Goal: Task Accomplishment & Management: Use online tool/utility

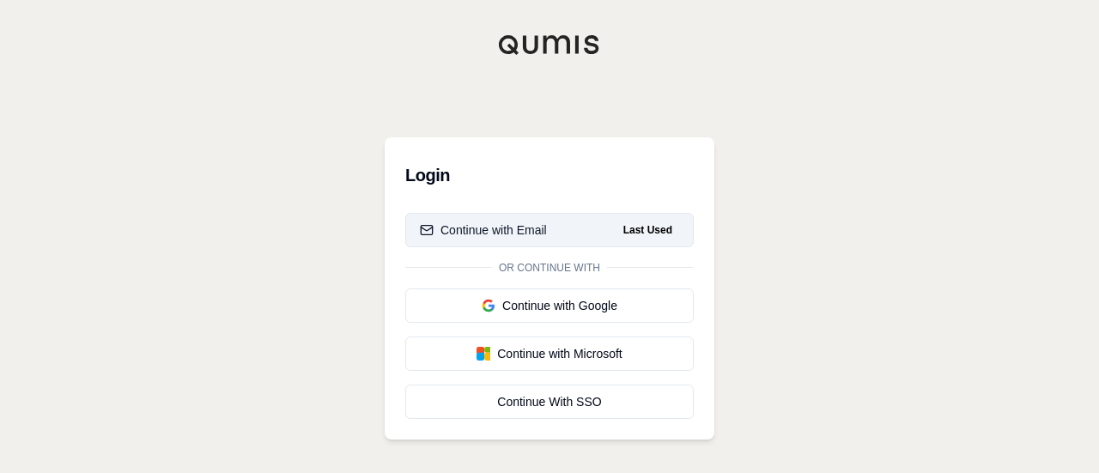
click at [518, 231] on div "Continue with Email" at bounding box center [483, 229] width 127 height 17
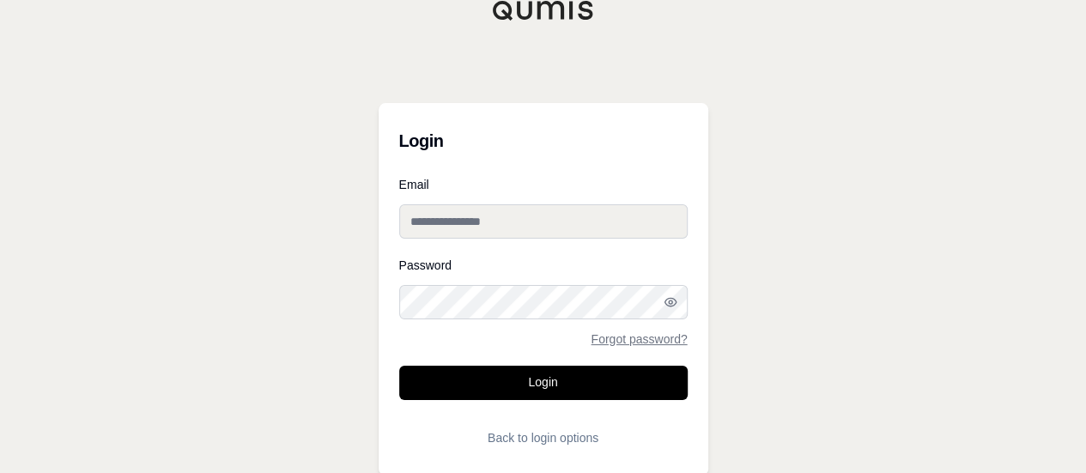
click at [498, 219] on input "Email" at bounding box center [543, 221] width 288 height 34
type input "**********"
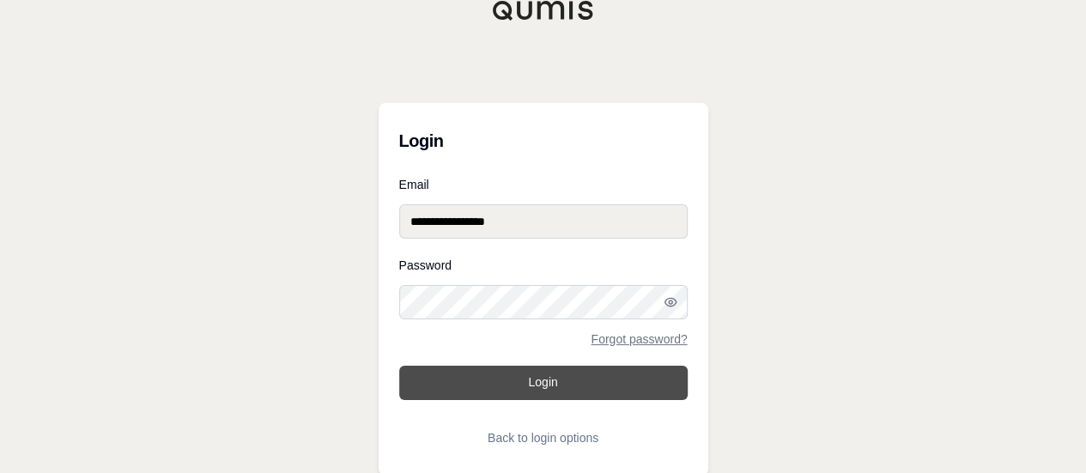
click at [479, 390] on button "Login" at bounding box center [543, 383] width 288 height 34
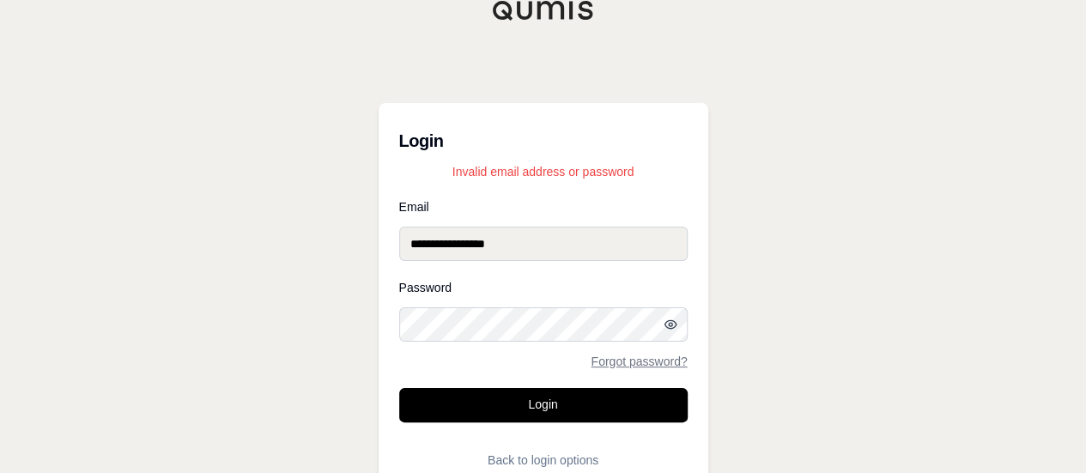
click at [674, 327] on icon "button" at bounding box center [669, 324] width 11 height 8
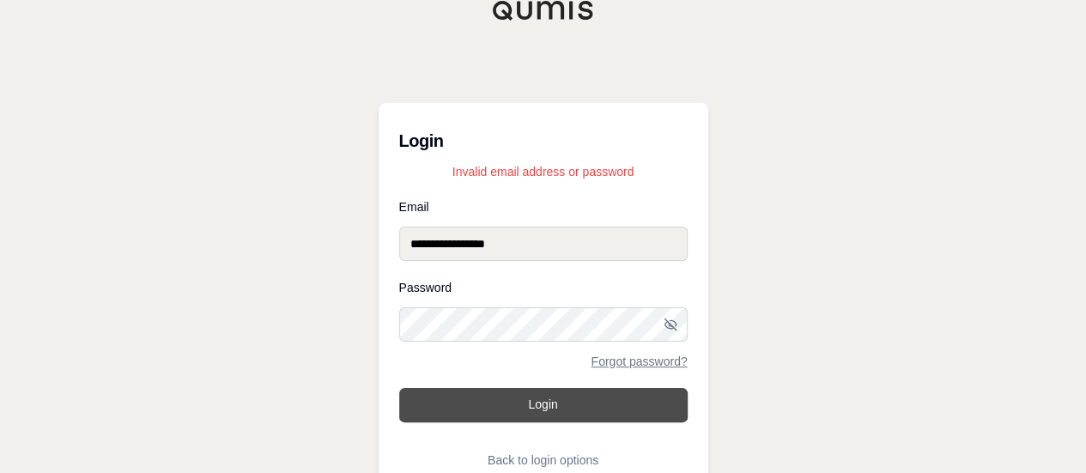
click at [548, 391] on button "Login" at bounding box center [543, 405] width 288 height 34
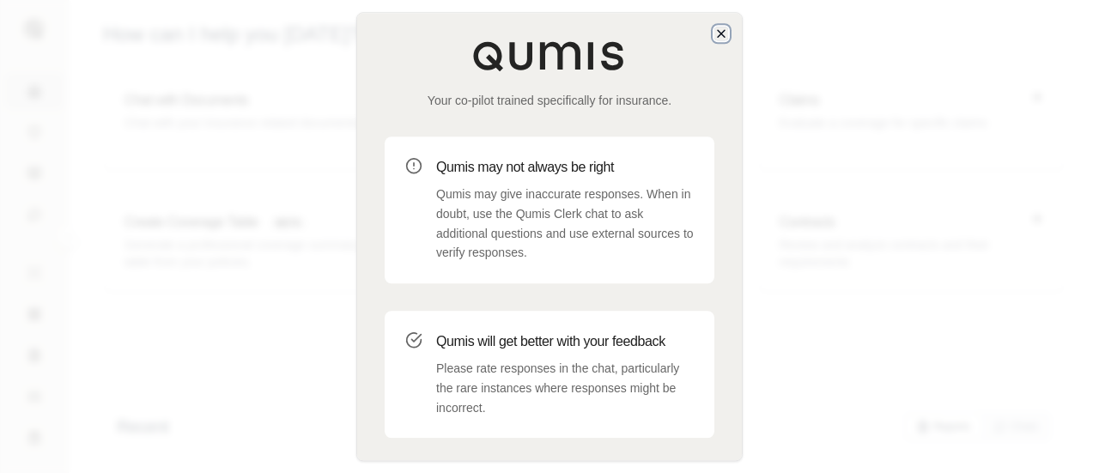
click at [726, 35] on icon "button" at bounding box center [721, 34] width 14 height 14
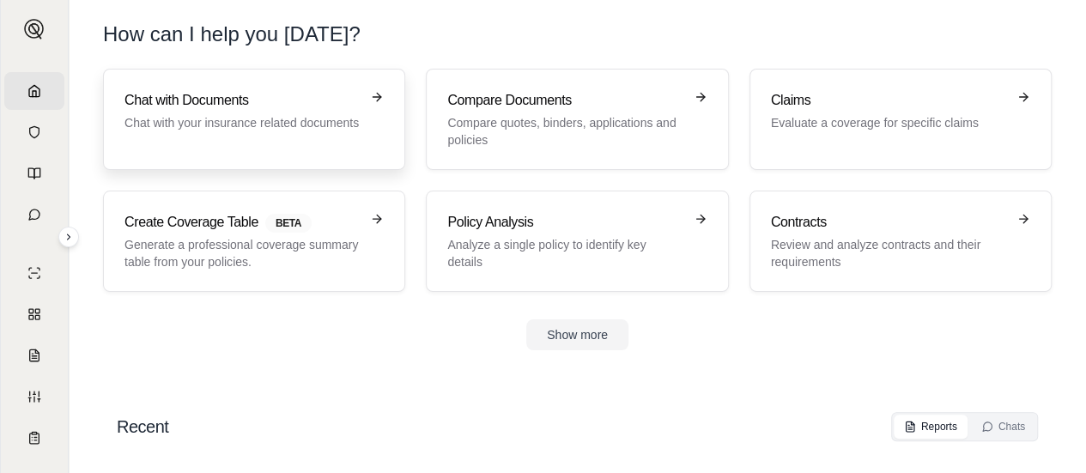
click at [265, 129] on p "Chat with your insurance related documents" at bounding box center [241, 122] width 235 height 17
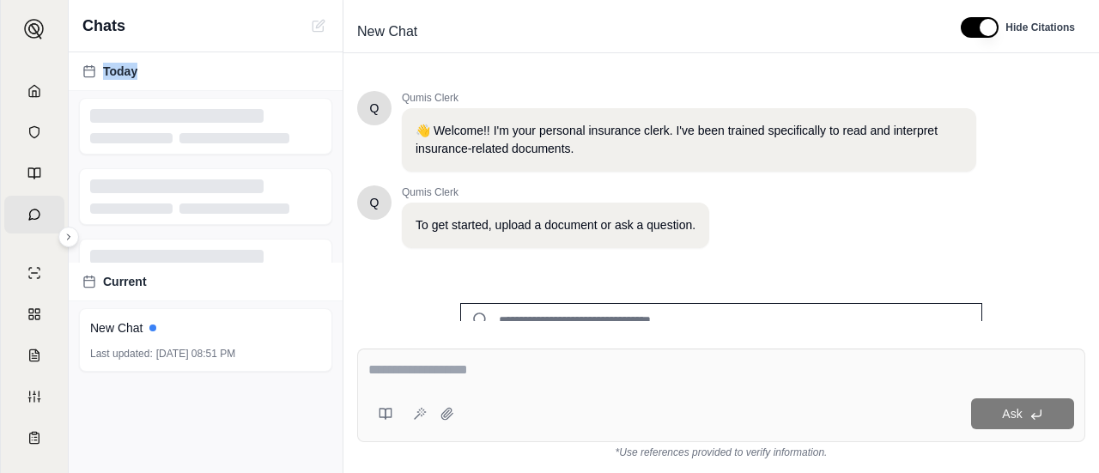
drag, startPoint x: 265, startPoint y: 129, endPoint x: 169, endPoint y: 51, distance: 123.3
click at [169, 52] on div "Today" at bounding box center [206, 177] width 274 height 250
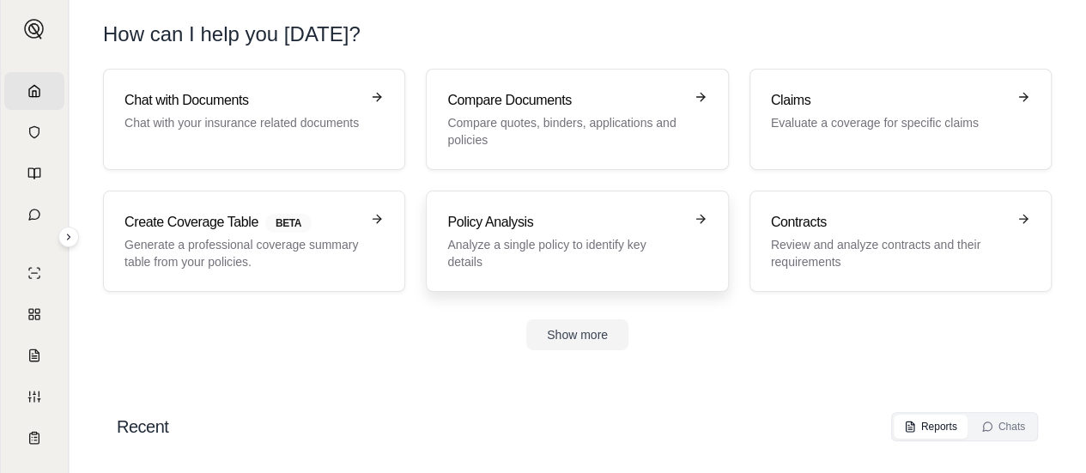
click at [556, 269] on p "Analyze a single policy to identify key details" at bounding box center [564, 253] width 235 height 34
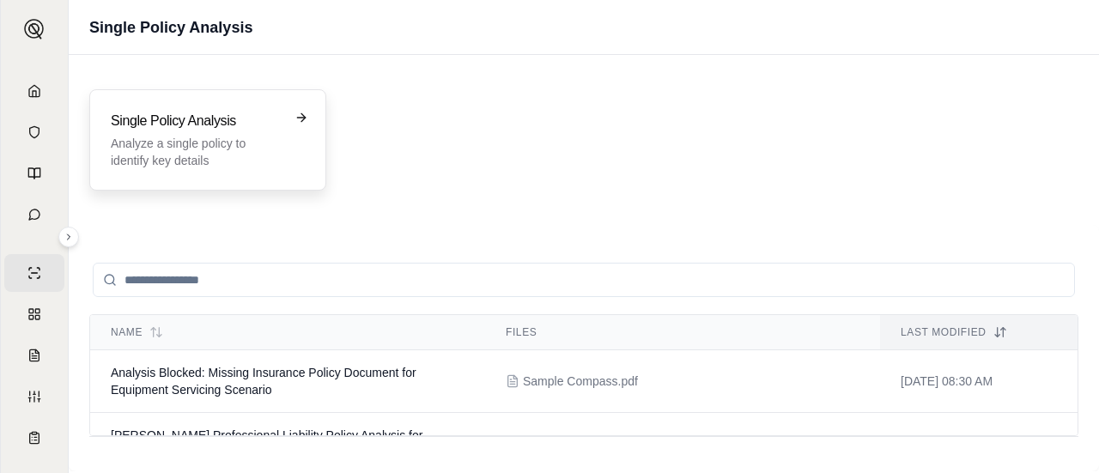
click at [264, 138] on p "Analyze a single policy to identify key details" at bounding box center [196, 152] width 170 height 34
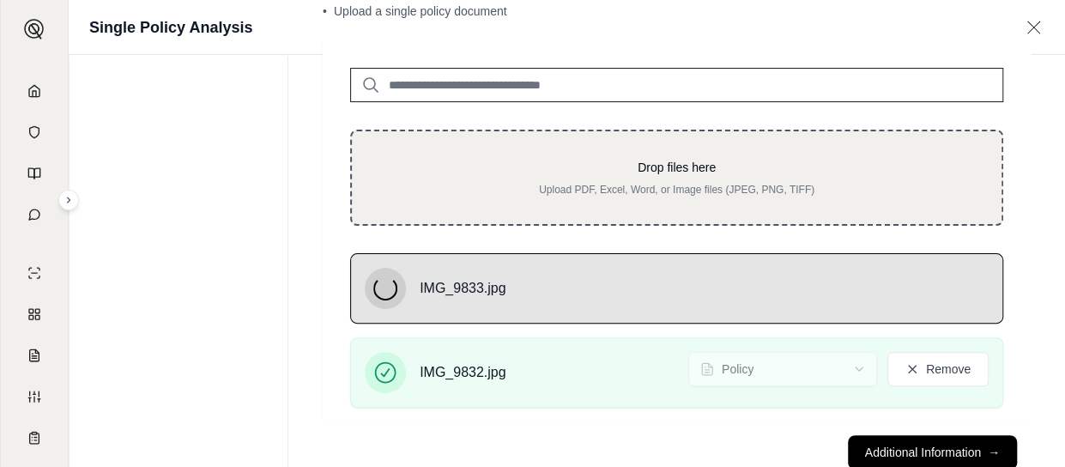
scroll to position [166, 0]
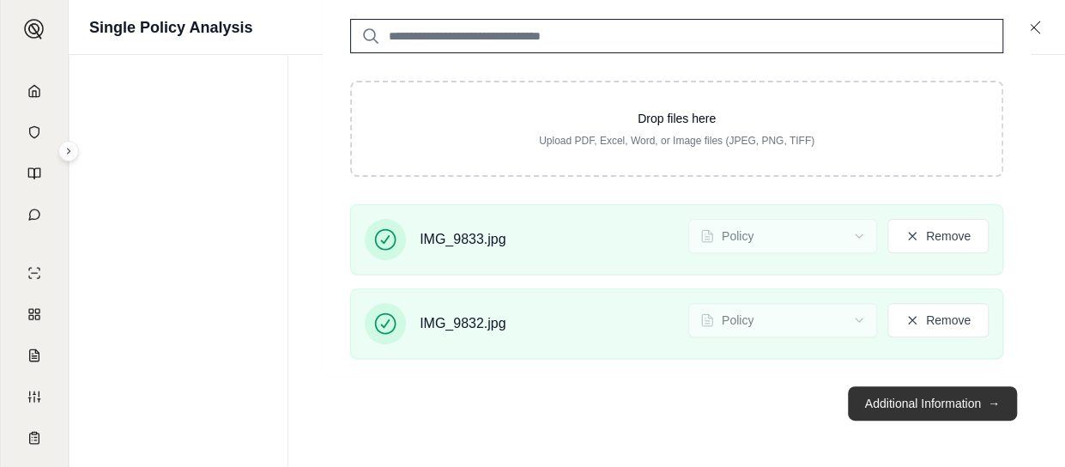
click at [917, 398] on button "Additional Information →" at bounding box center [932, 403] width 169 height 34
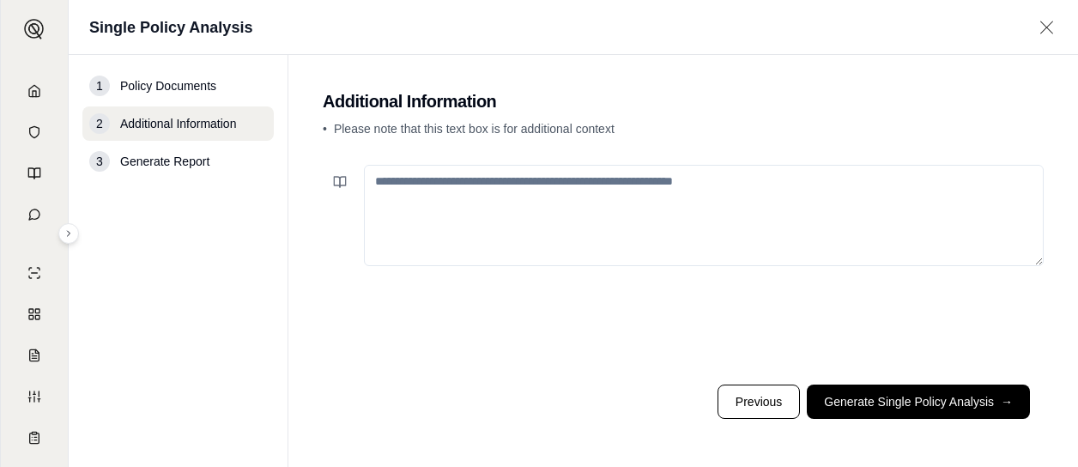
click at [474, 210] on textarea at bounding box center [704, 215] width 680 height 101
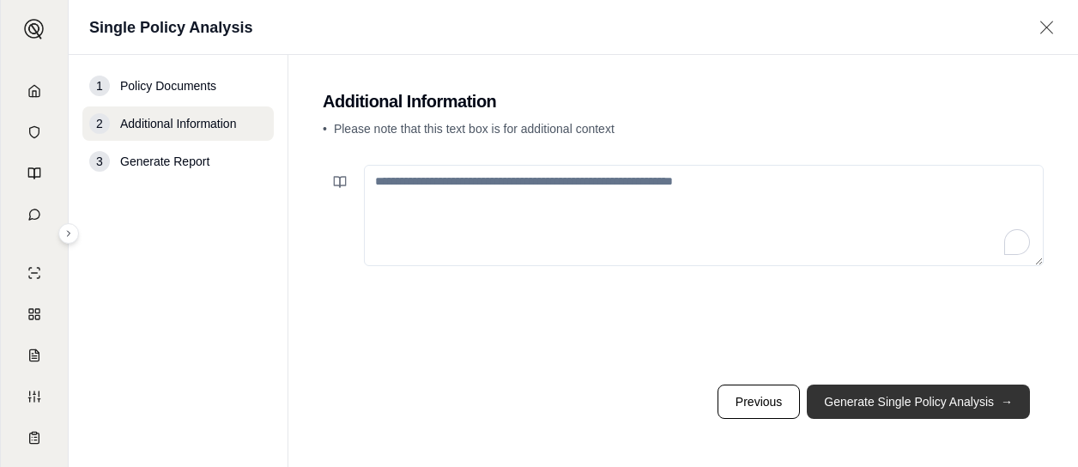
click at [864, 397] on button "Generate Single Policy Analysis →" at bounding box center [918, 401] width 223 height 34
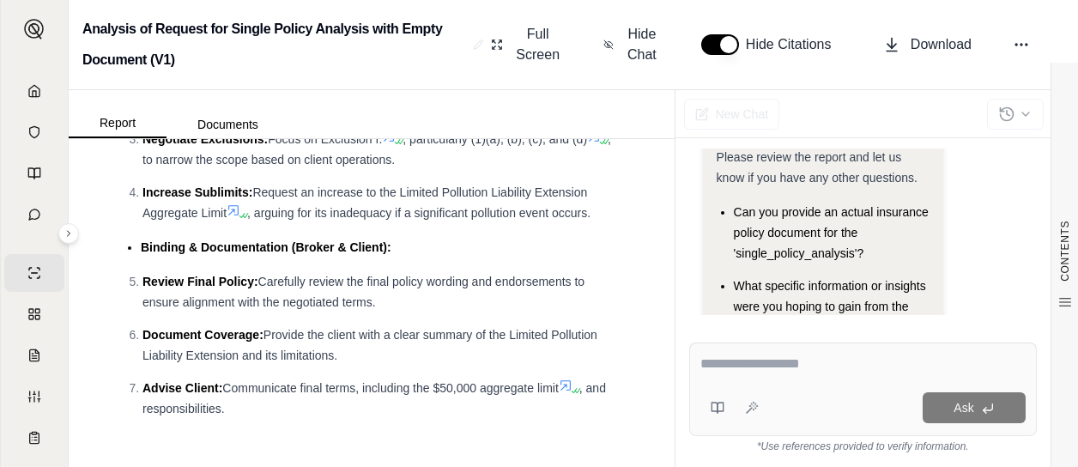
scroll to position [4683, 0]
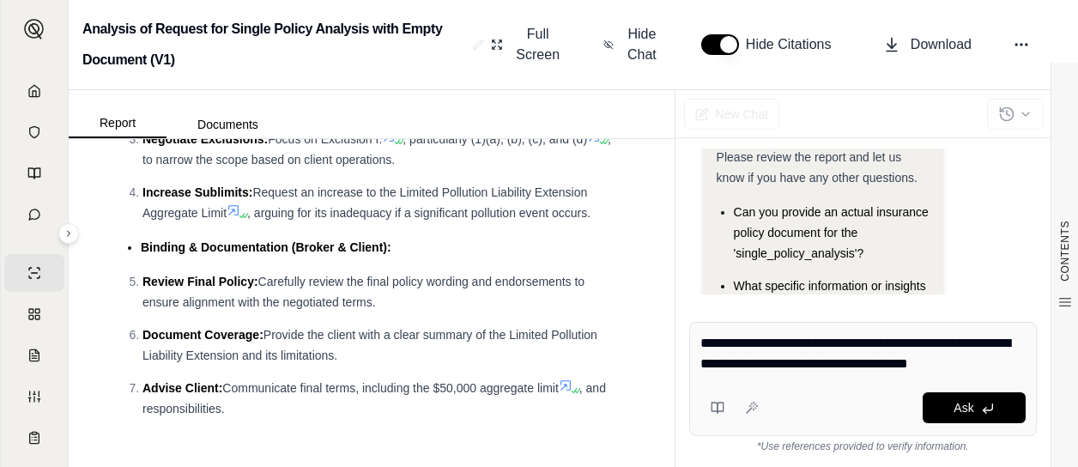
type textarea "**********"
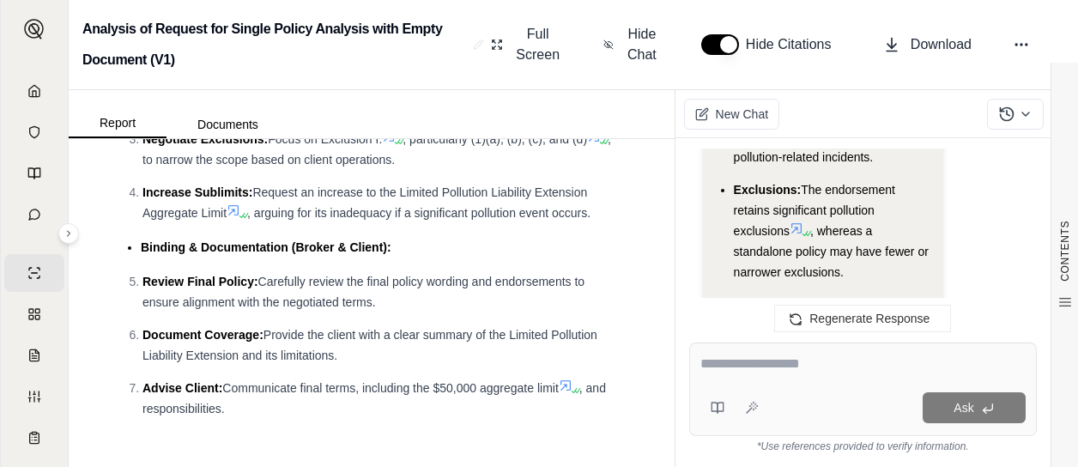
scroll to position [4057, 0]
click at [798, 236] on icon at bounding box center [797, 229] width 14 height 14
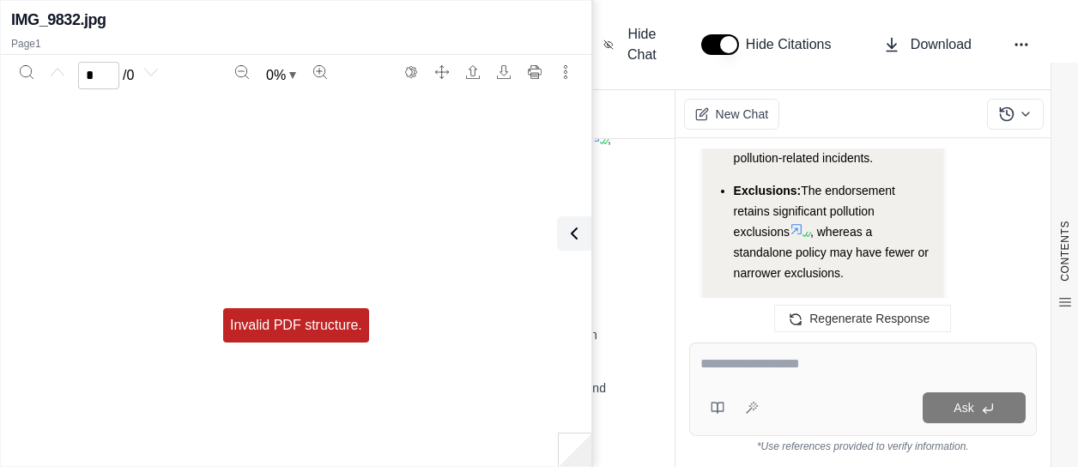
click at [596, 214] on li "Increase Sublimits: Request an increase to the Limited Pollution Liability Exte…" at bounding box center [380, 202] width 477 height 41
click at [568, 227] on icon at bounding box center [570, 233] width 21 height 21
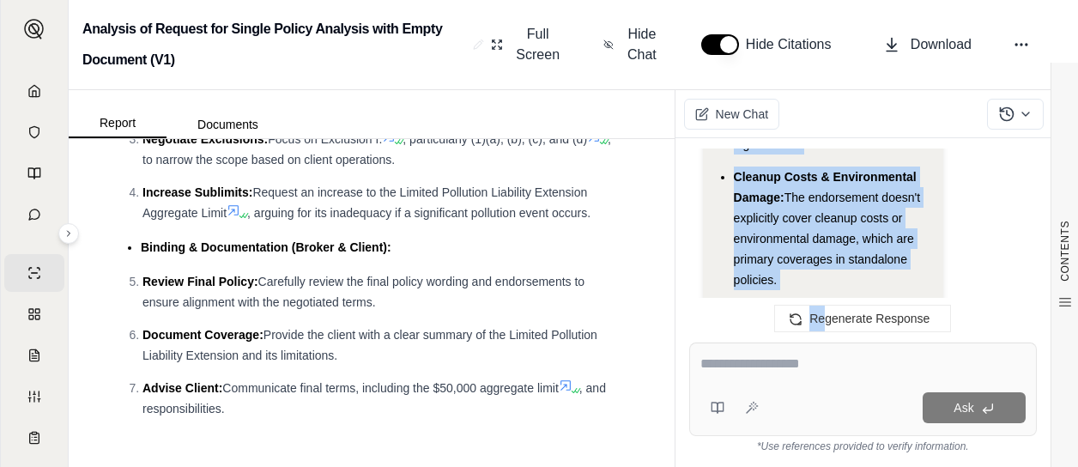
scroll to position [4300, 0]
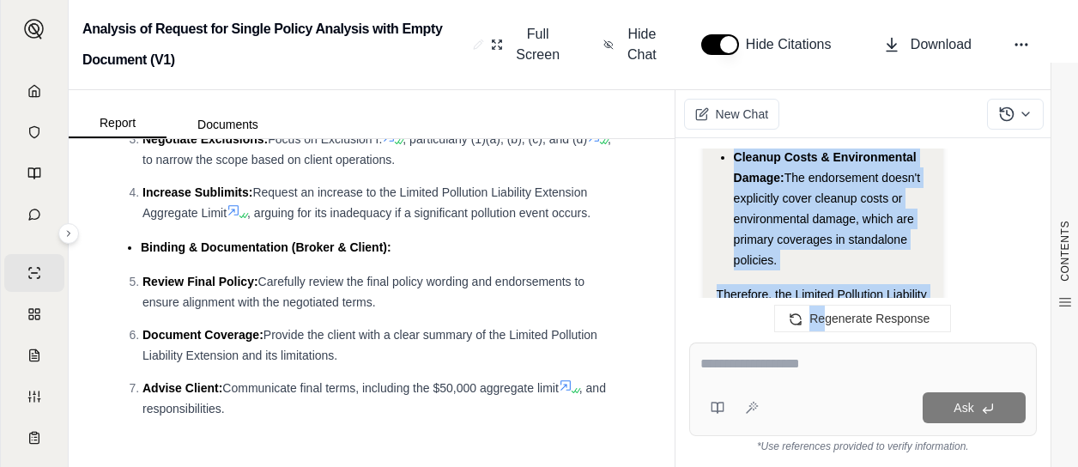
drag, startPoint x: 717, startPoint y: 227, endPoint x: 857, endPoint y: 280, distance: 148.9
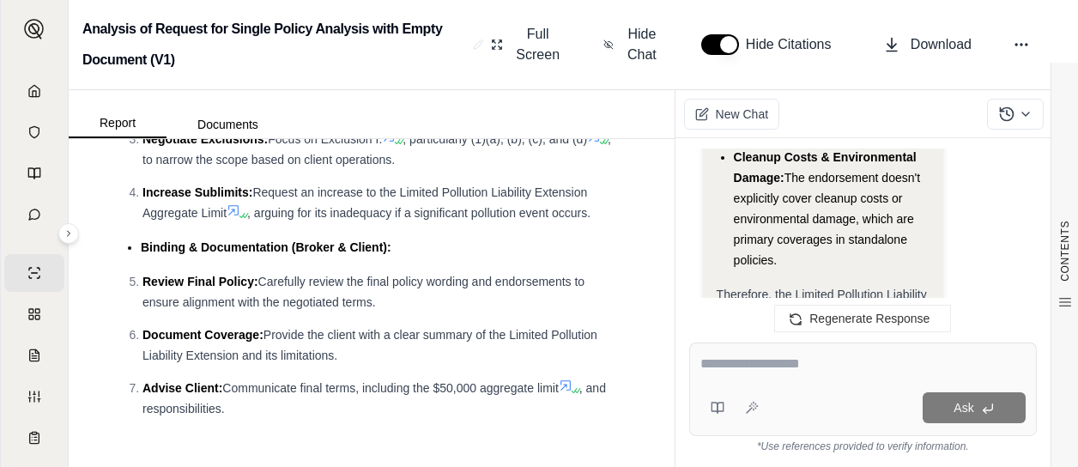
drag, startPoint x: 738, startPoint y: 179, endPoint x: 814, endPoint y: 284, distance: 129.1
click at [814, 270] on li "Cleanup Costs & Environmental Damage: The endorsement doesn't explicitly cover …" at bounding box center [832, 209] width 196 height 124
click at [736, 172] on span "Cleanup Costs & Environmental Damage:" at bounding box center [825, 167] width 183 height 34
drag, startPoint x: 735, startPoint y: 175, endPoint x: 796, endPoint y: 279, distance: 120.0
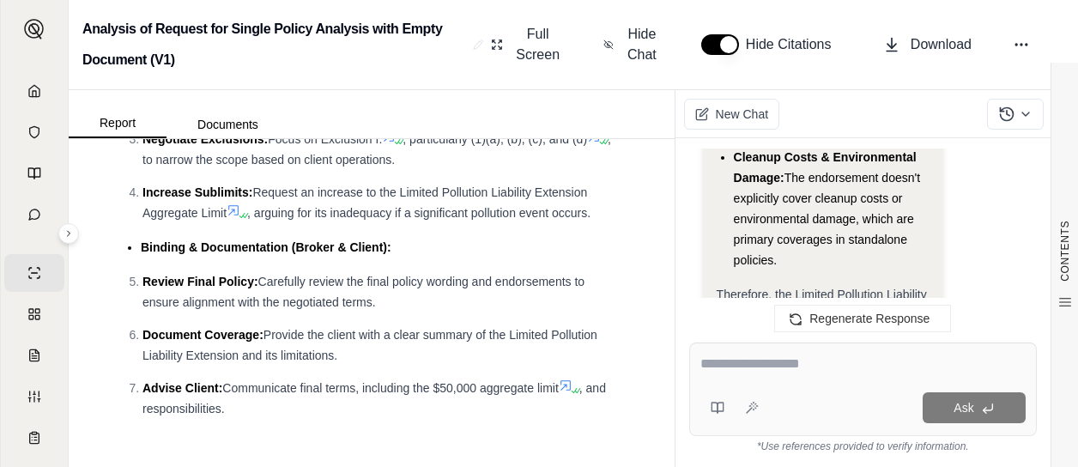
click at [796, 270] on li "Cleanup Costs & Environmental Damage: The endorsement doesn't explicitly cover …" at bounding box center [832, 209] width 196 height 124
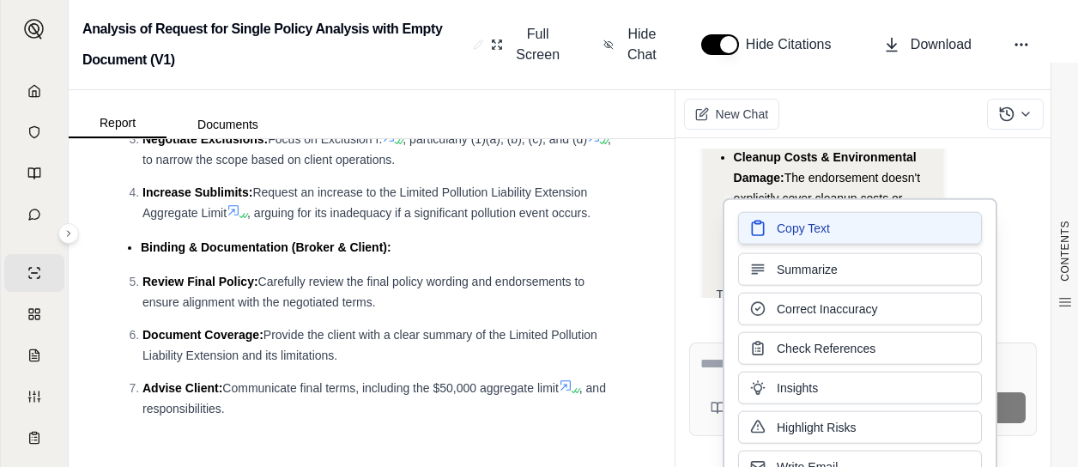
click at [833, 233] on button "Copy Text" at bounding box center [860, 228] width 244 height 33
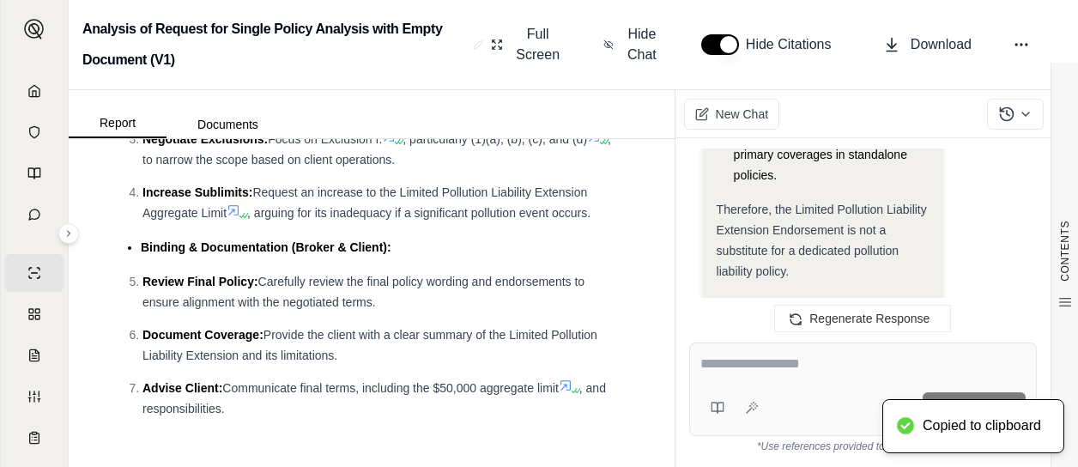
scroll to position [4386, 0]
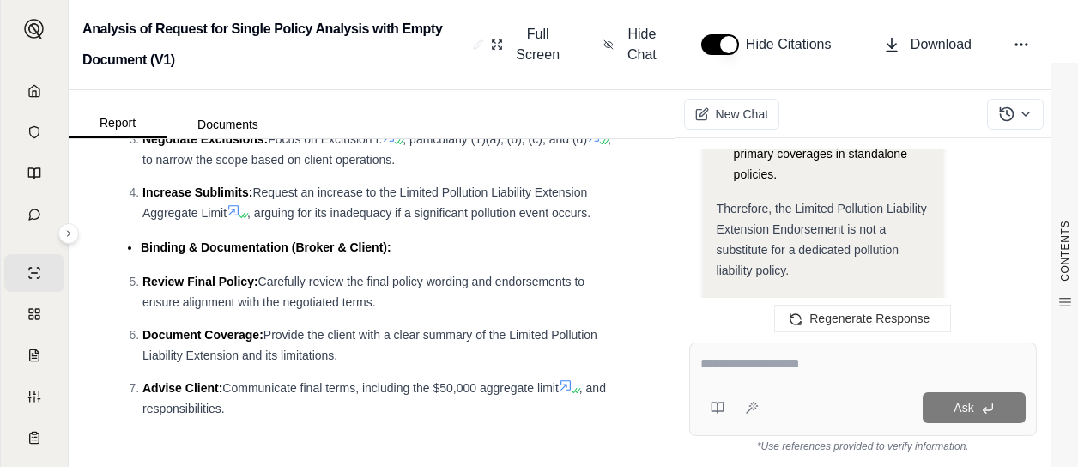
click at [767, 372] on textarea at bounding box center [863, 364] width 326 height 21
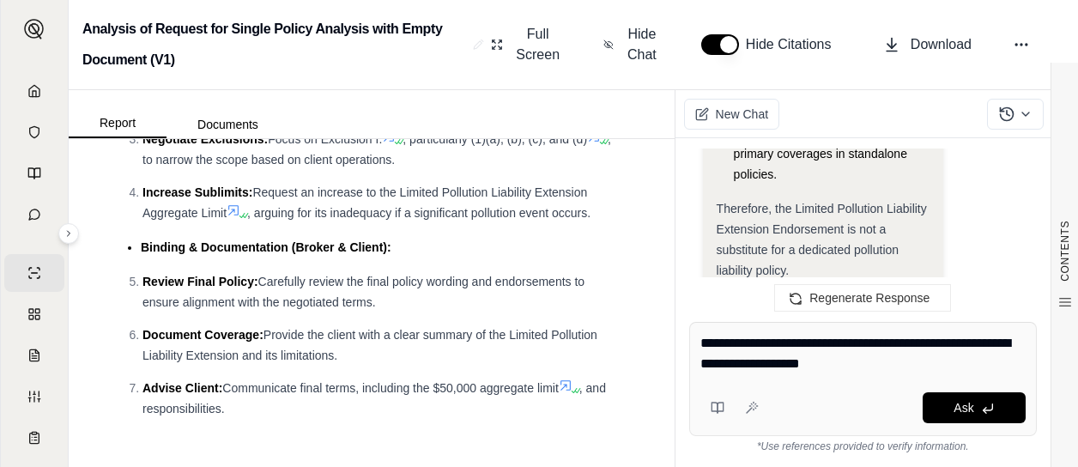
type textarea "**********"
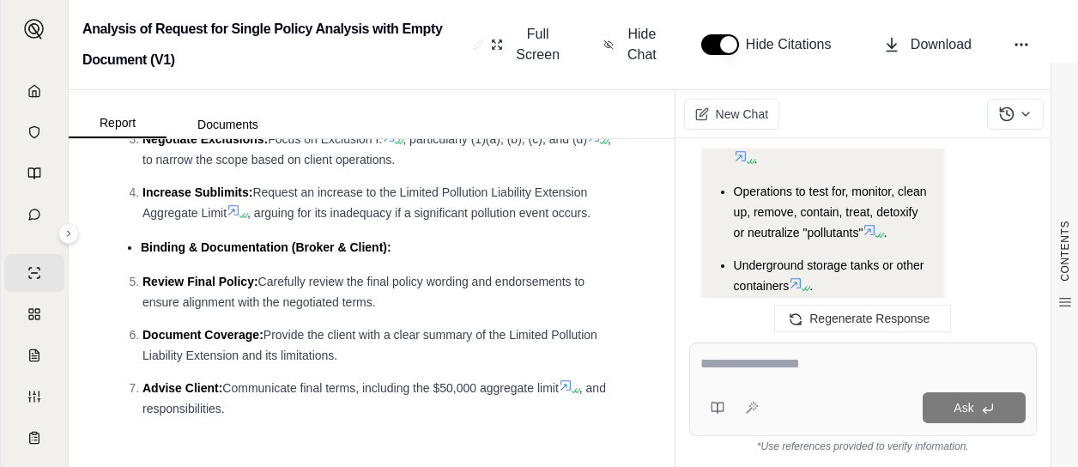
scroll to position [7775, 0]
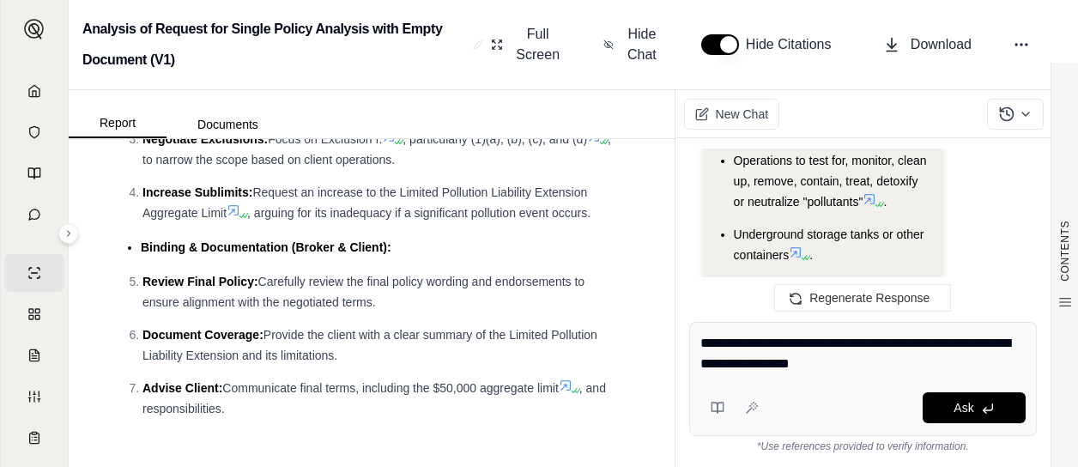
type textarea "**********"
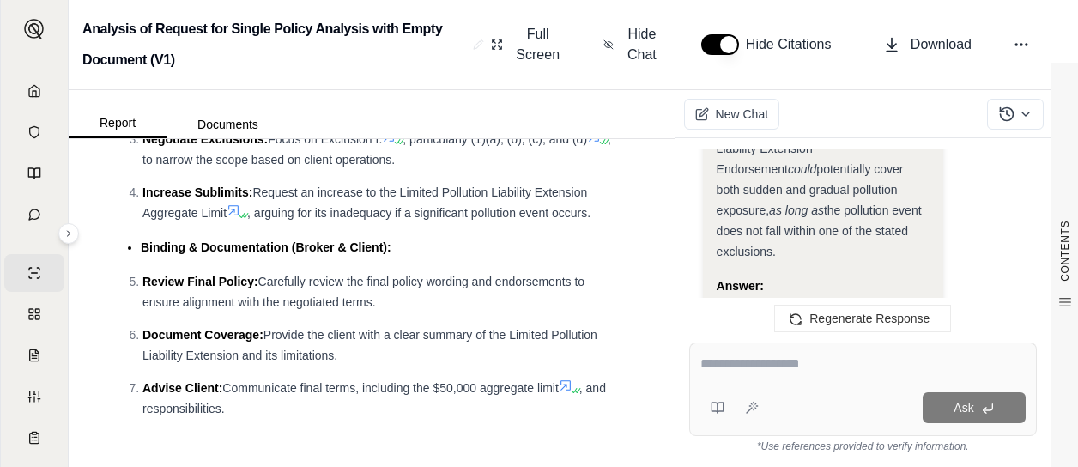
scroll to position [9799, 0]
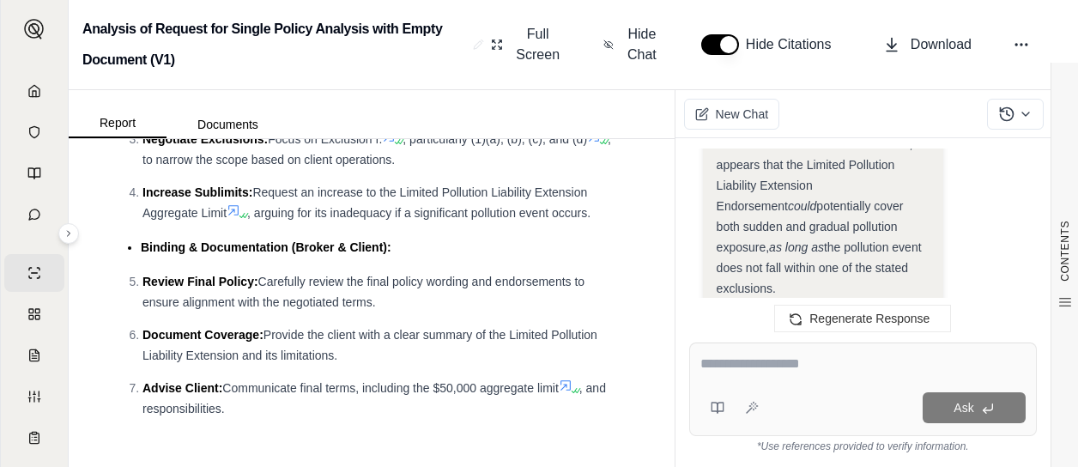
drag, startPoint x: 766, startPoint y: 257, endPoint x: 711, endPoint y: 222, distance: 64.5
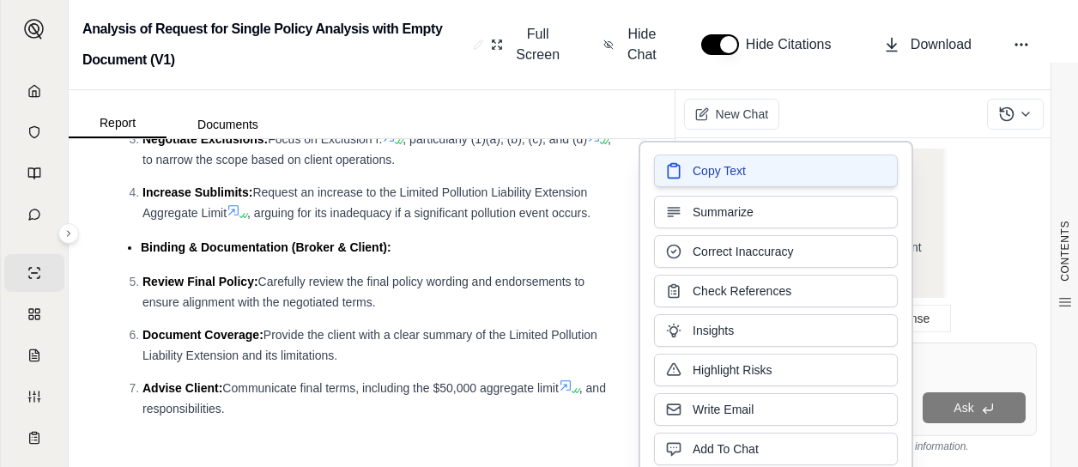
click at [683, 177] on button "Copy Text" at bounding box center [776, 170] width 244 height 33
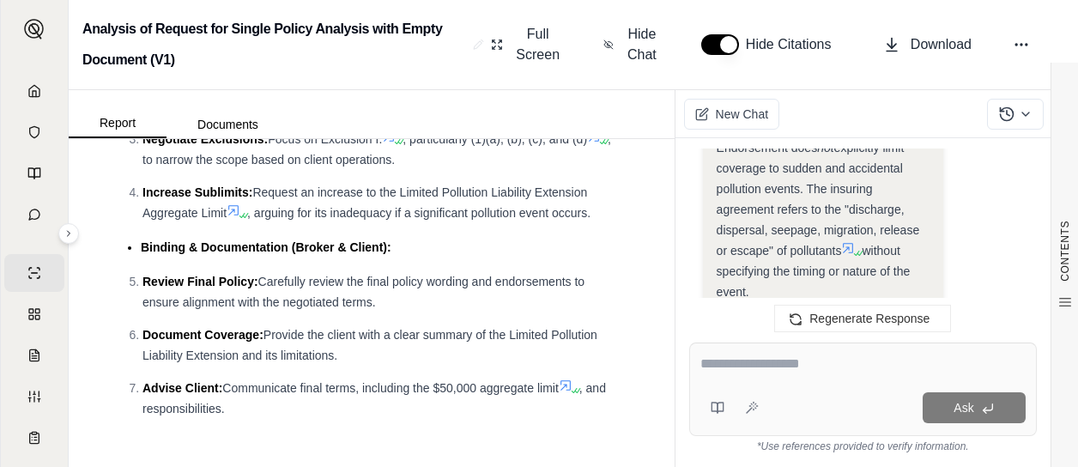
scroll to position [10129, 0]
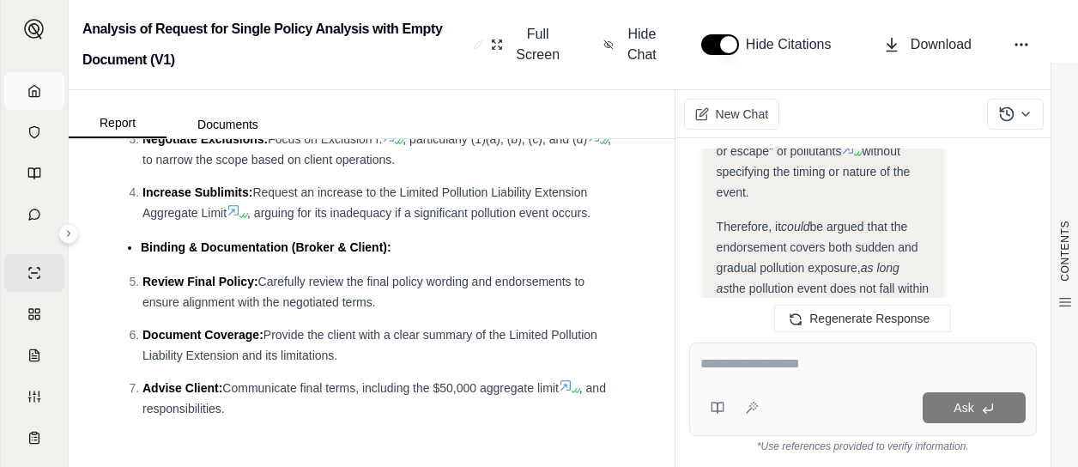
click at [33, 94] on polyline at bounding box center [34, 94] width 3 height 6
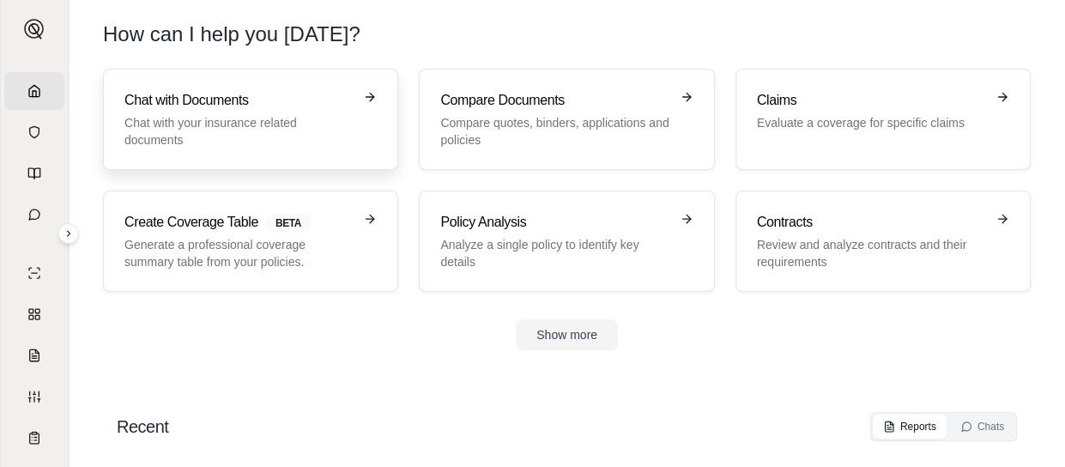
click at [269, 99] on h3 "Chat with Documents" at bounding box center [238, 100] width 228 height 21
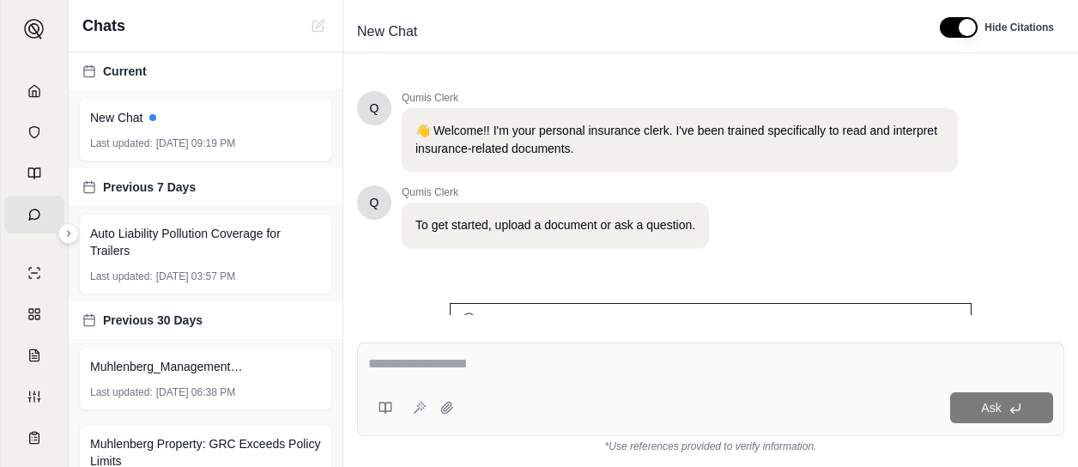
click at [935, 245] on div "Q Qumis Clerk To get started, upload a document or ask a question." at bounding box center [657, 216] width 601 height 63
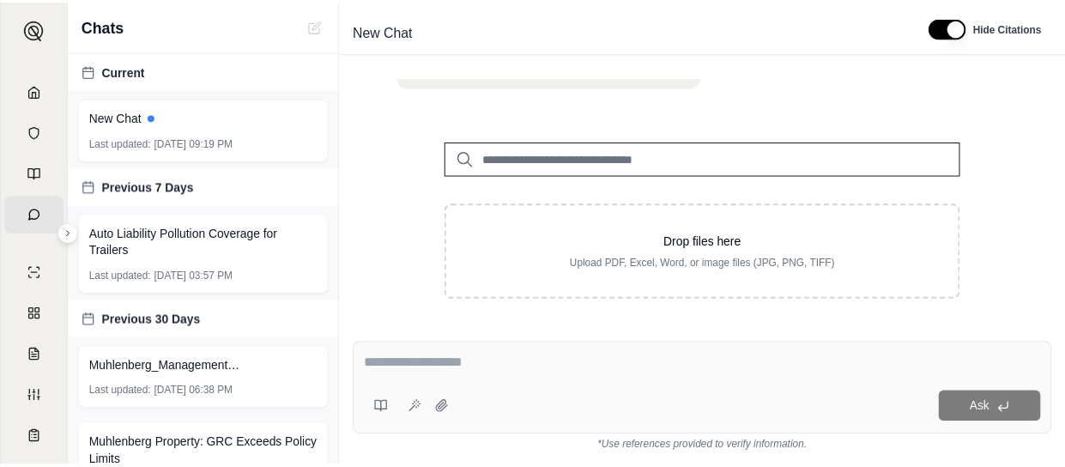
scroll to position [169, 0]
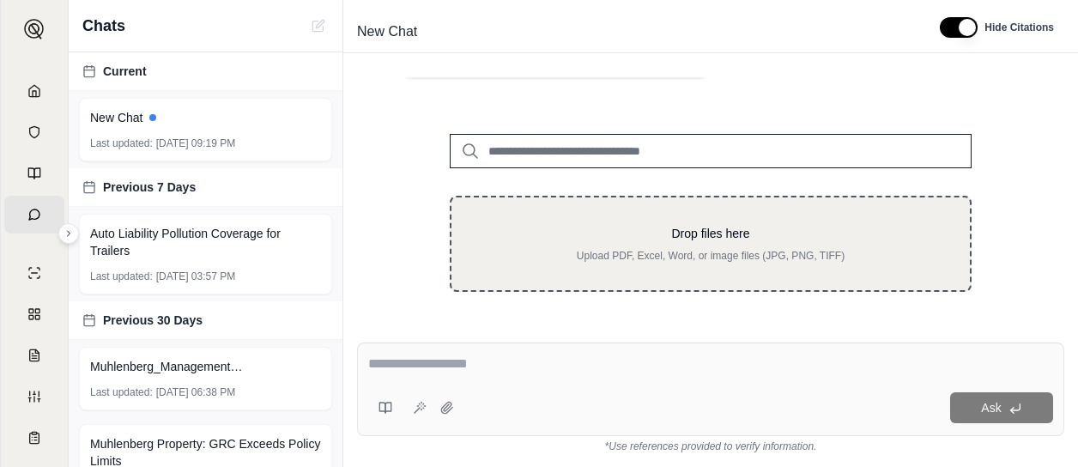
click at [702, 214] on div "Drop files here Upload PDF, Excel, Word, or image files (JPG, PNG, TIFF)" at bounding box center [711, 244] width 522 height 96
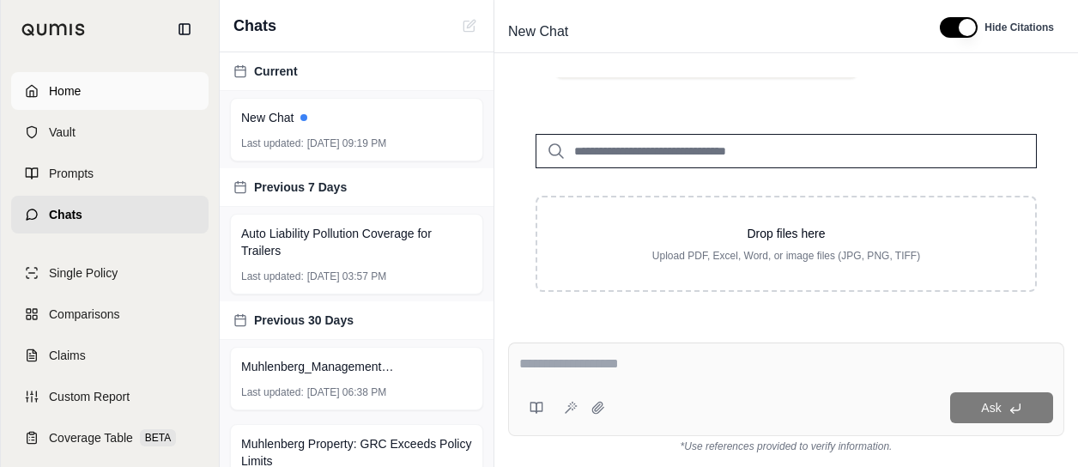
click at [35, 91] on link "Home" at bounding box center [109, 91] width 197 height 38
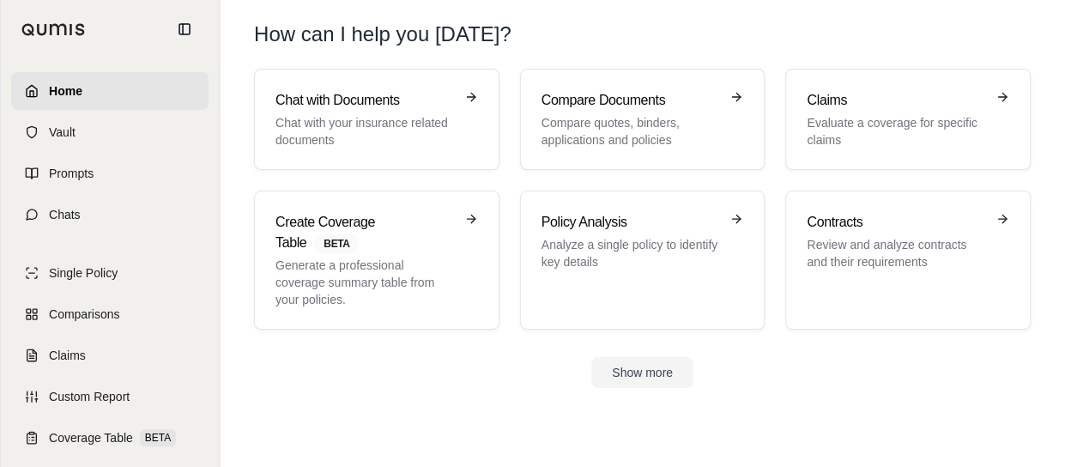
click at [35, 91] on icon at bounding box center [32, 91] width 14 height 14
